Goal: Transaction & Acquisition: Purchase product/service

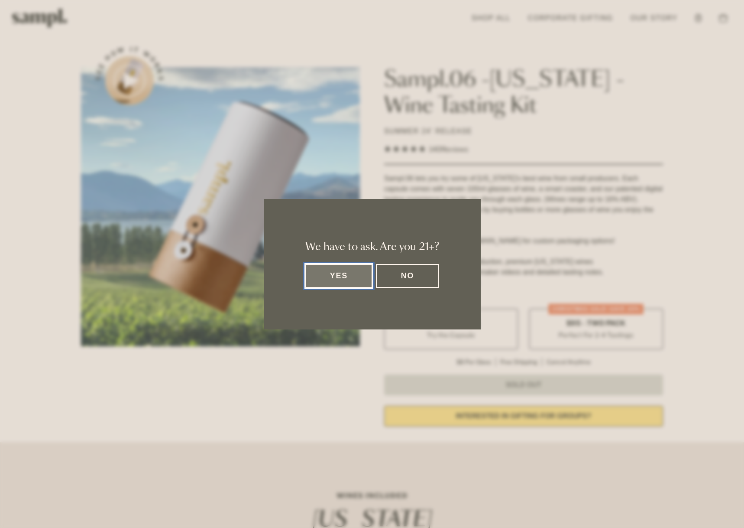
click at [334, 277] on button "Yes" at bounding box center [339, 276] width 68 height 24
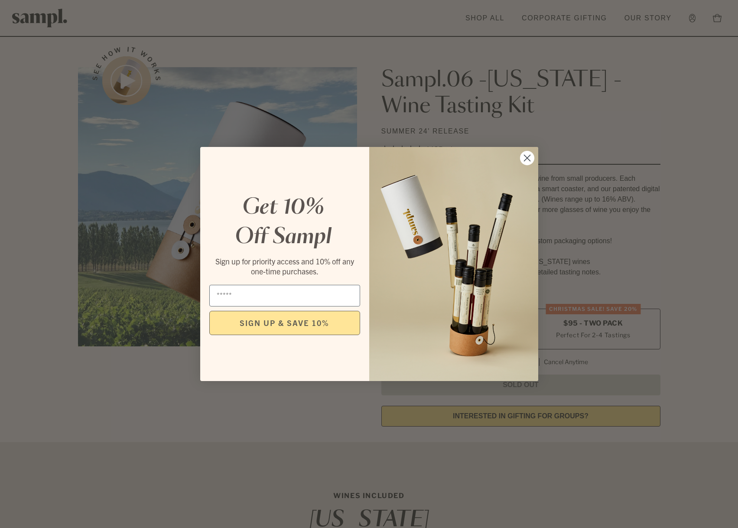
click at [522, 154] on circle "Close dialog" at bounding box center [526, 158] width 14 height 14
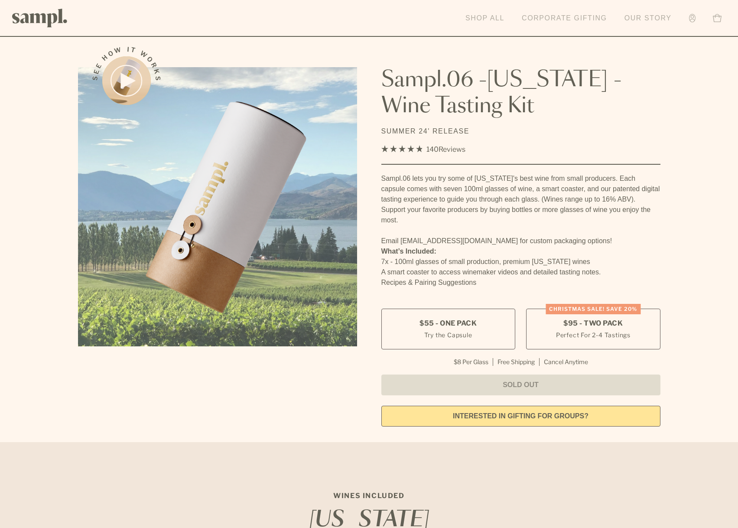
click at [490, 17] on link "Shop All" at bounding box center [485, 18] width 48 height 19
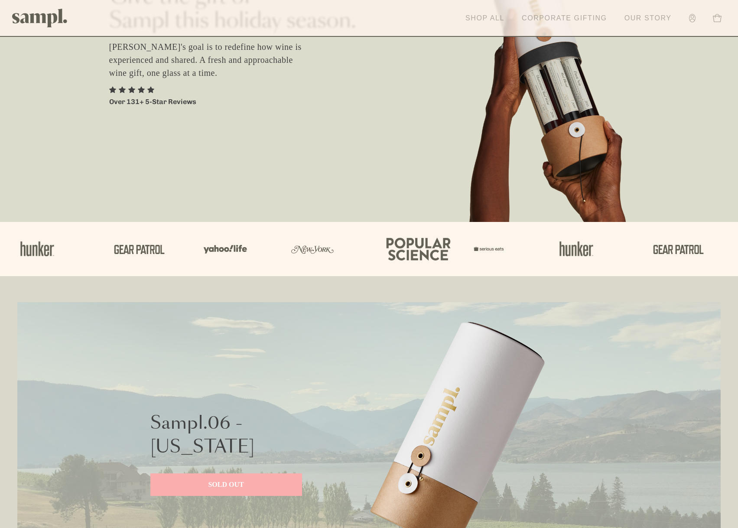
scroll to position [103, 0]
click at [486, 23] on link "Shop All" at bounding box center [485, 18] width 48 height 19
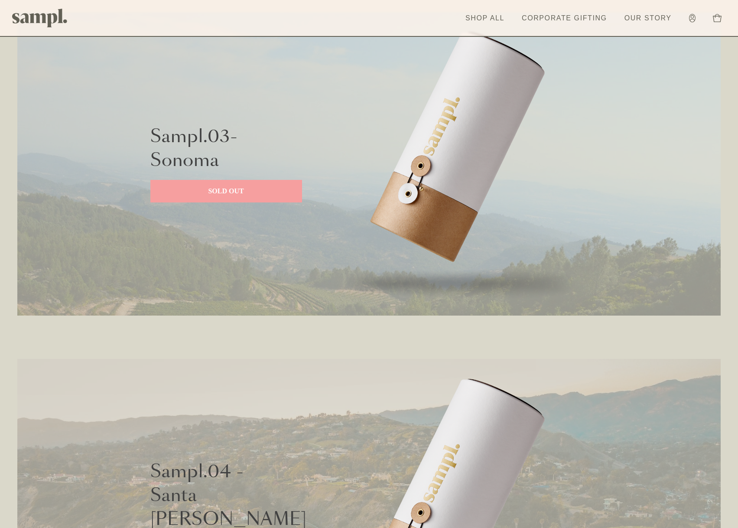
click at [213, 189] on p "SOLD OUT" at bounding box center [226, 191] width 134 height 10
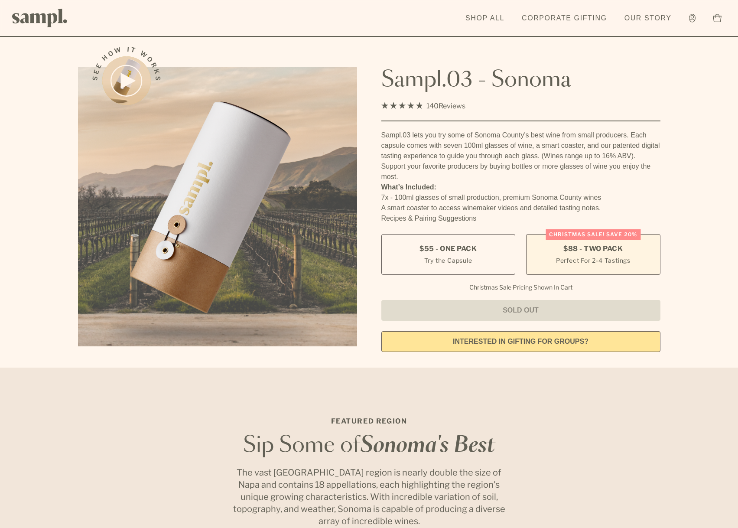
click at [588, 250] on span "$88 - Two Pack" at bounding box center [592, 249] width 59 height 10
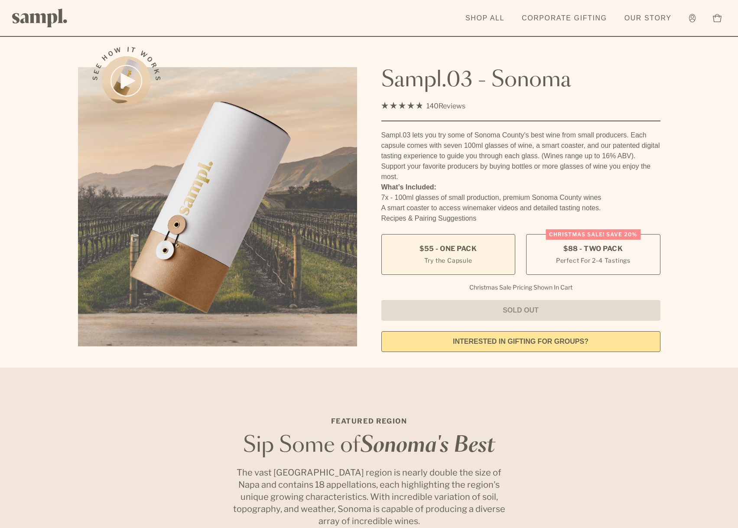
click at [484, 257] on label "$55 - One Pack Try the Capsule" at bounding box center [448, 254] width 134 height 41
click at [32, 17] on img at bounding box center [39, 18] width 55 height 19
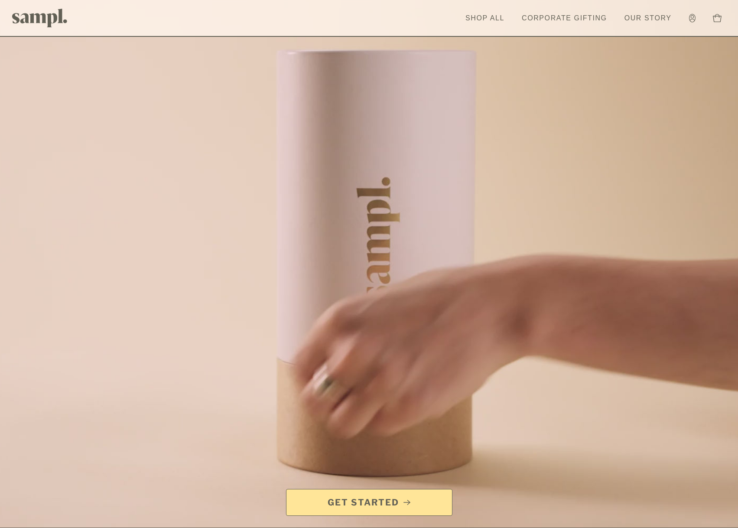
click at [366, 501] on span "Get Started" at bounding box center [363, 502] width 71 height 12
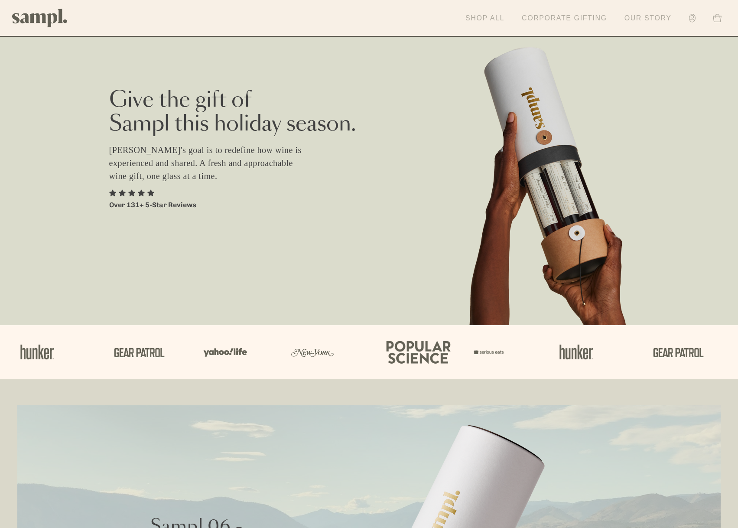
click at [493, 16] on link "Shop All" at bounding box center [485, 18] width 48 height 19
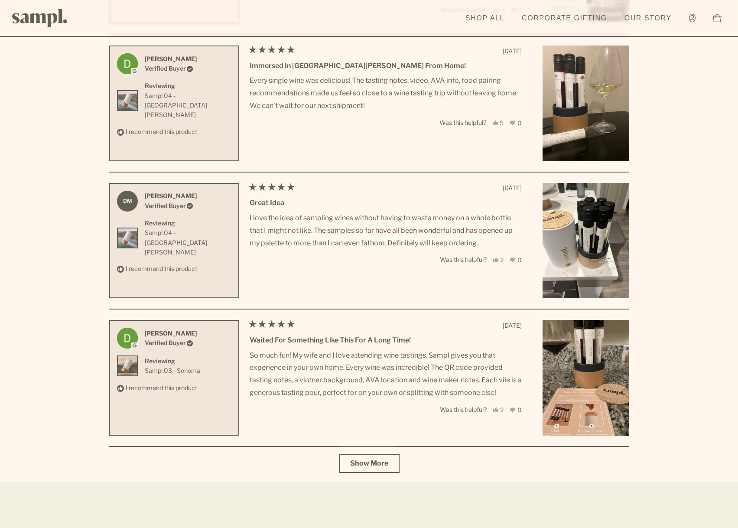
scroll to position [3009, 0]
